Goal: Task Accomplishment & Management: Manage account settings

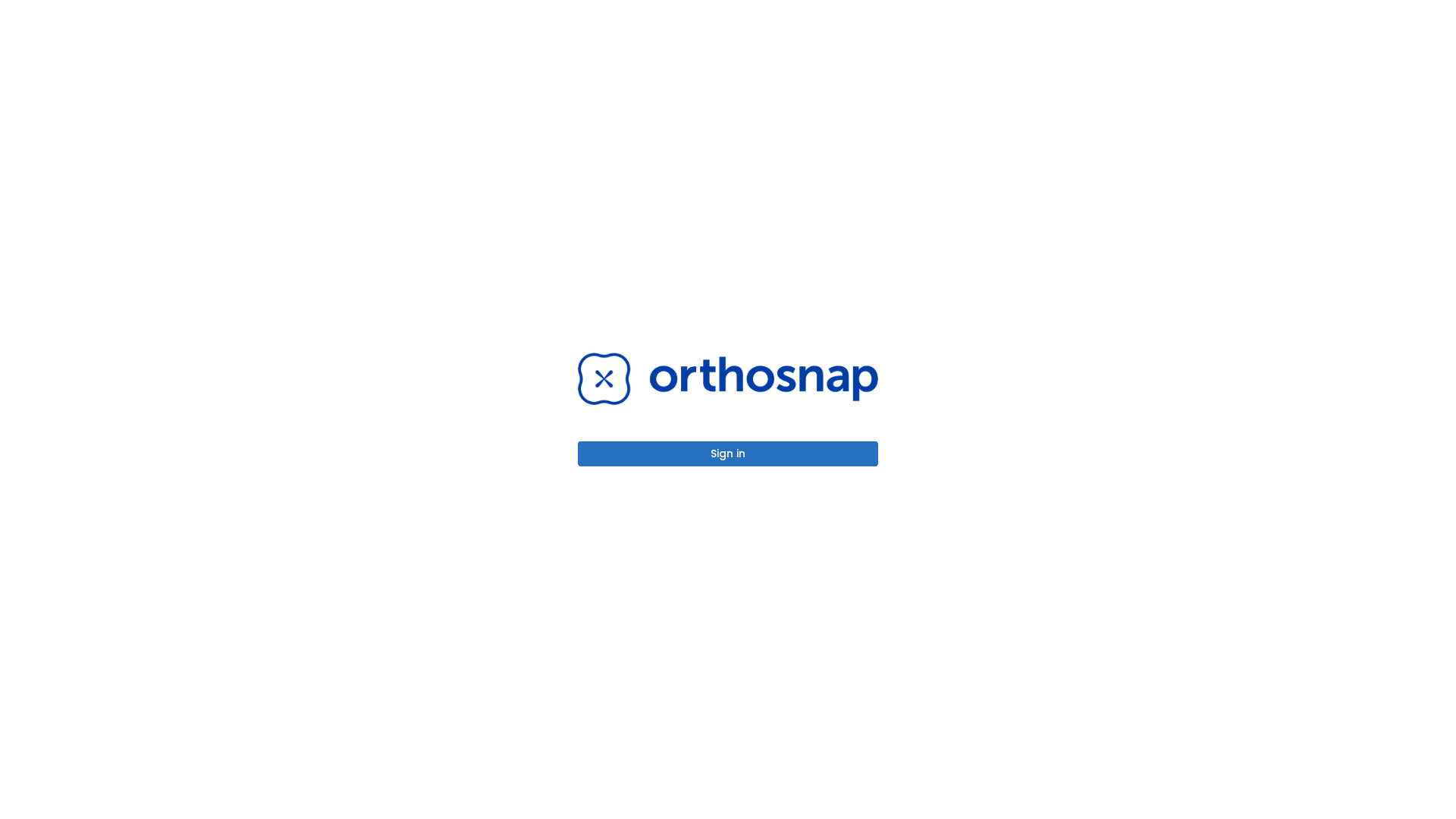
click at [728, 453] on button "Sign in" at bounding box center [728, 453] width 300 height 25
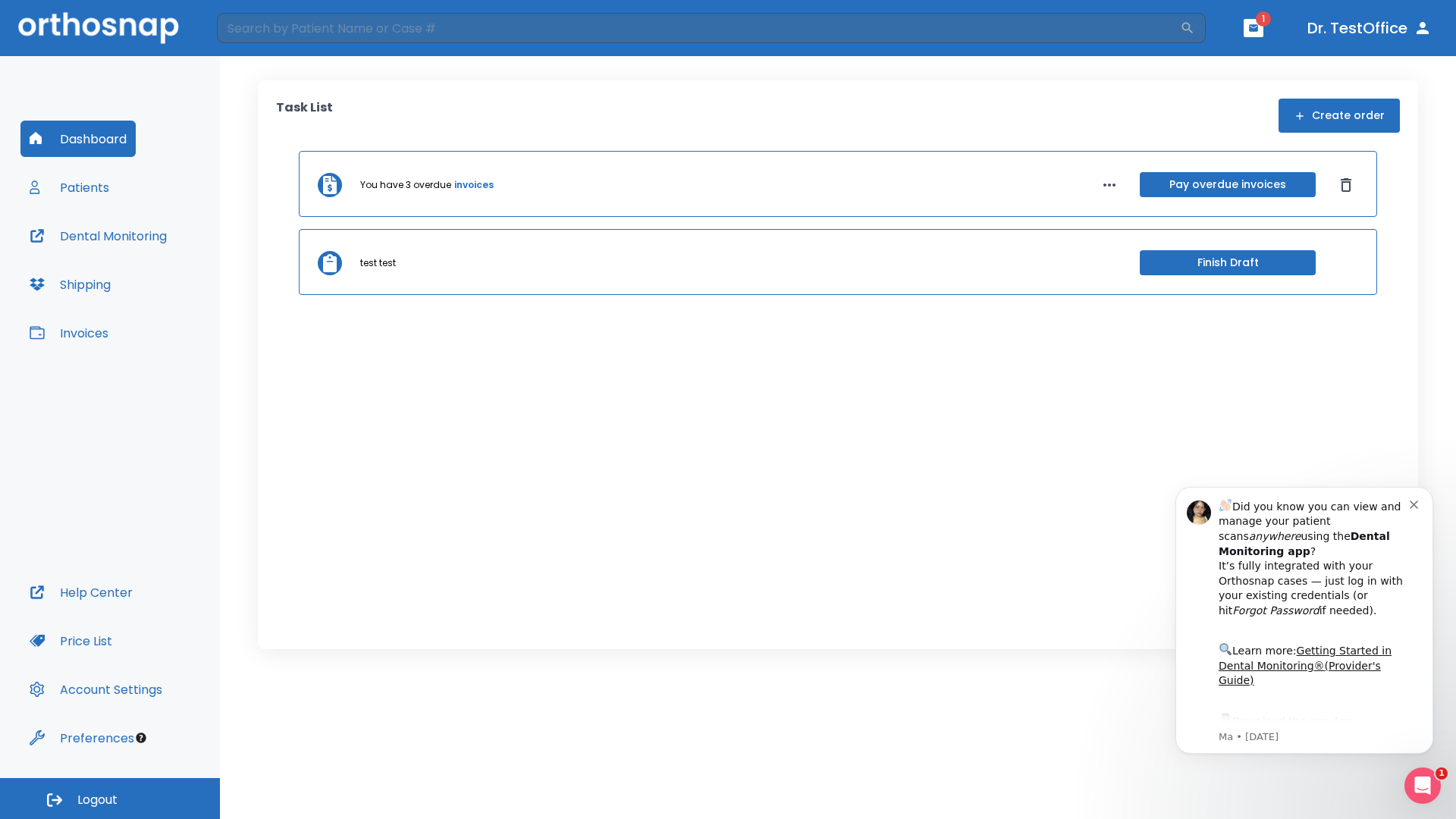
click at [110, 799] on span "Logout" at bounding box center [97, 799] width 40 height 16
